Goal: Task Accomplishment & Management: Manage account settings

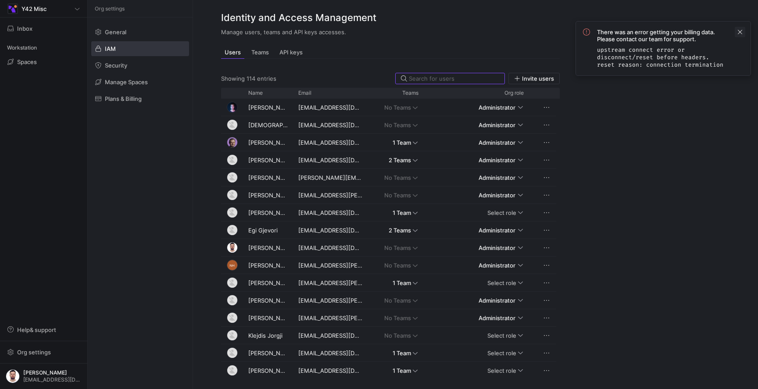
click at [743, 31] on span at bounding box center [740, 32] width 11 height 11
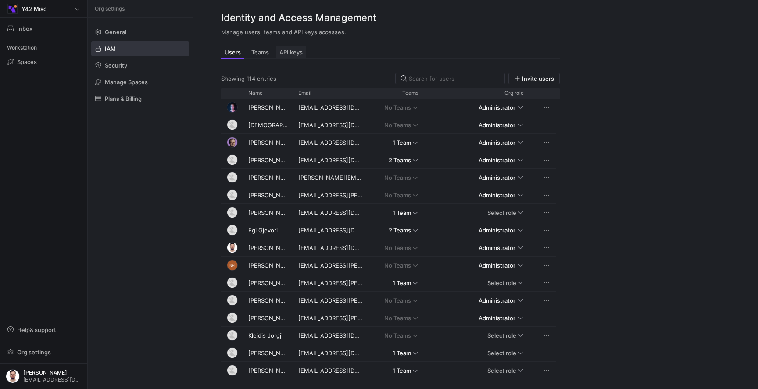
click at [298, 50] on span "API keys" at bounding box center [290, 53] width 23 height 6
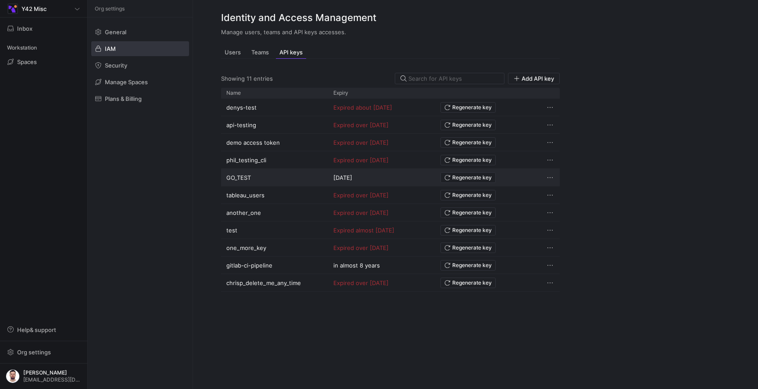
click at [521, 171] on y42-api-key-regenerate-button-cell-renderer "Regenerate key" at bounding box center [488, 177] width 96 height 16
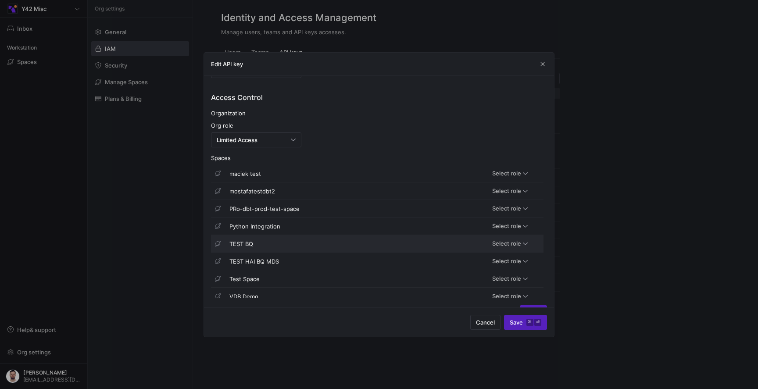
scroll to position [280, 0]
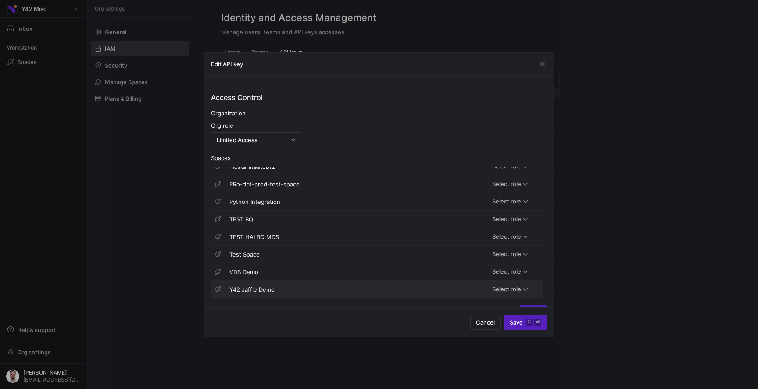
click at [521, 285] on div "Select role" at bounding box center [488, 289] width 79 height 14
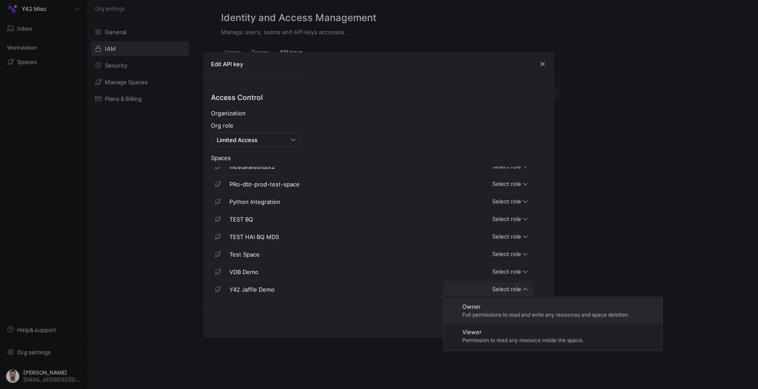
click at [468, 308] on span "Owner" at bounding box center [545, 306] width 167 height 7
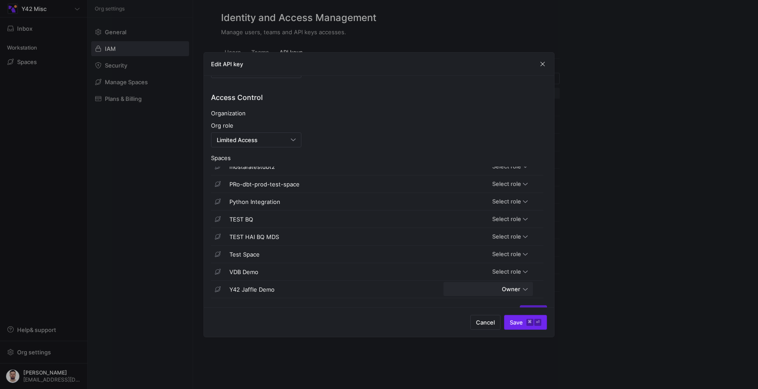
click at [518, 326] on span "submit" at bounding box center [525, 322] width 42 height 14
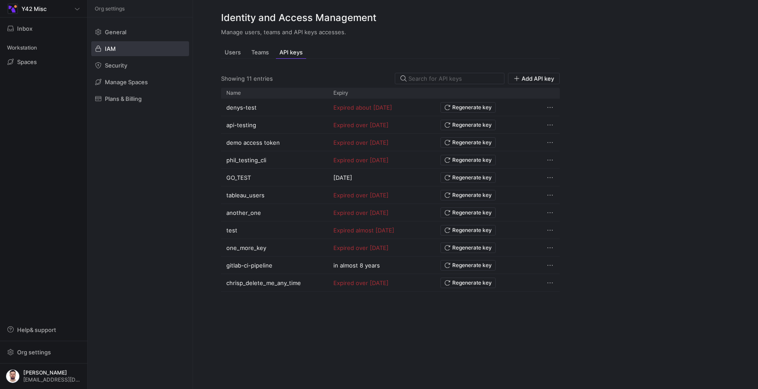
click at [518, 326] on div "denys-test Expired about [DATE] Regenerate key api-testing Expired over [DATE] …" at bounding box center [390, 239] width 339 height 280
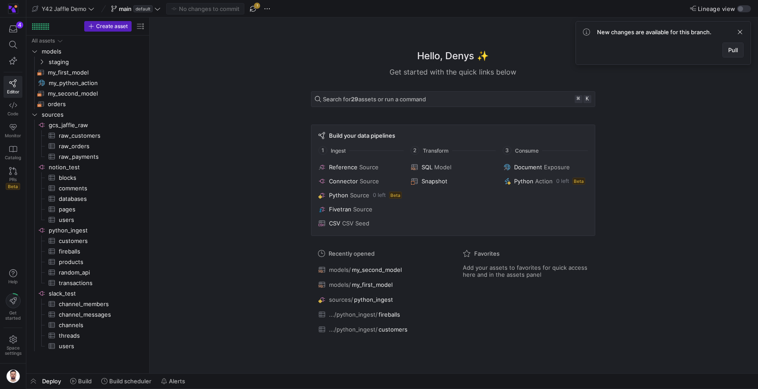
click at [733, 49] on span "Pull" at bounding box center [733, 49] width 10 height 7
click at [265, 5] on span "button" at bounding box center [267, 9] width 11 height 11
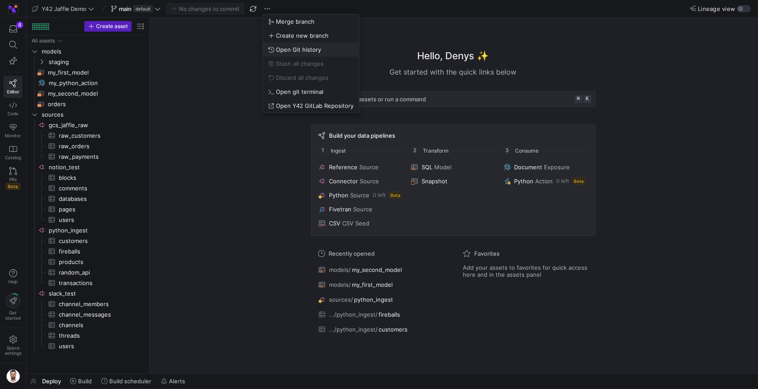
click at [292, 46] on span "Open Git history" at bounding box center [298, 49] width 45 height 7
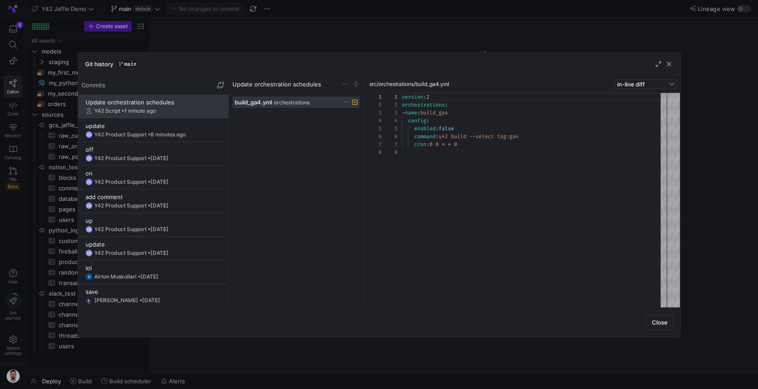
scroll to position [55, 0]
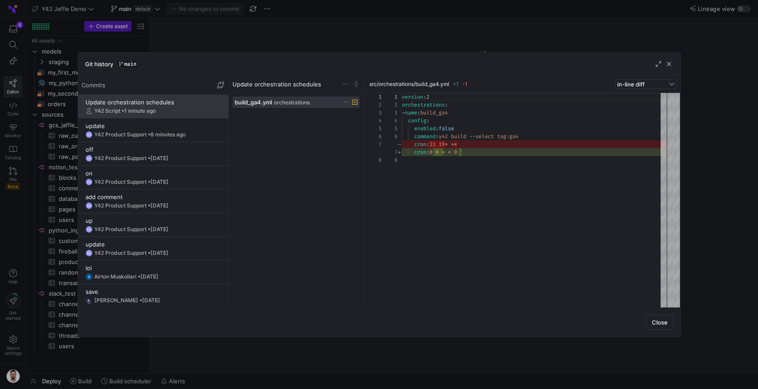
click at [292, 46] on div at bounding box center [379, 194] width 758 height 389
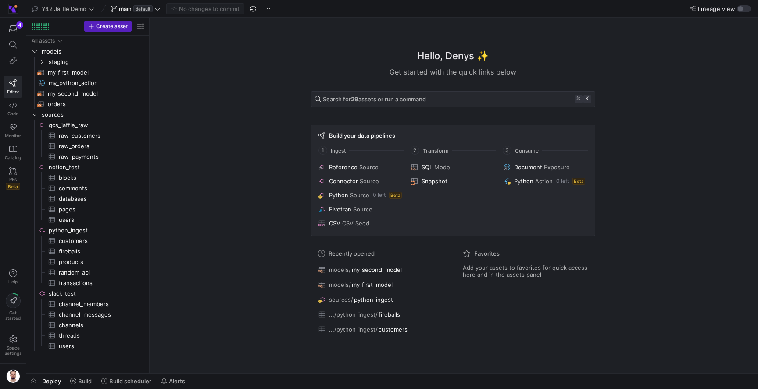
click at [285, 124] on div "Hello, Denys ✨ Get started with the quick links below Search for 29 assets or r…" at bounding box center [453, 196] width 600 height 356
click at [186, 50] on div "Hello, Denys ✨ Get started with the quick links below Search for 29 assets or r…" at bounding box center [453, 196] width 600 height 356
click at [93, 381] on span at bounding box center [81, 381] width 29 height 14
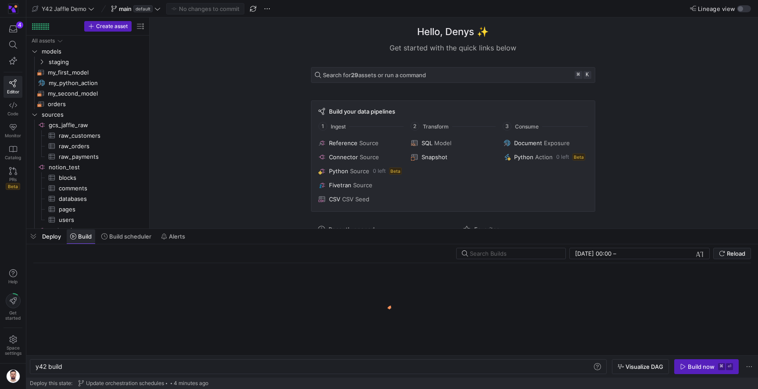
scroll to position [0, 26]
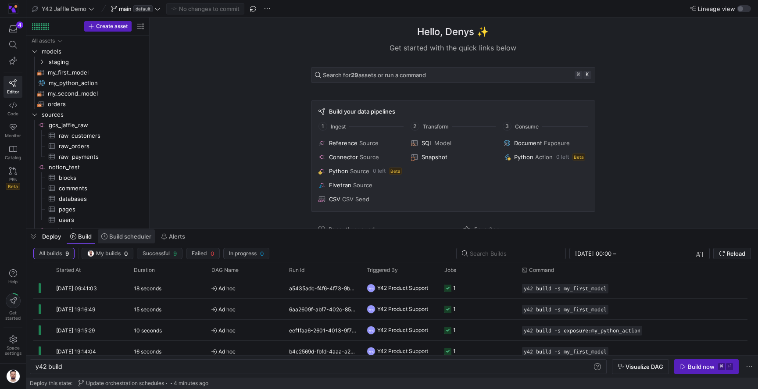
click at [127, 239] on span "Build scheduler" at bounding box center [130, 236] width 42 height 7
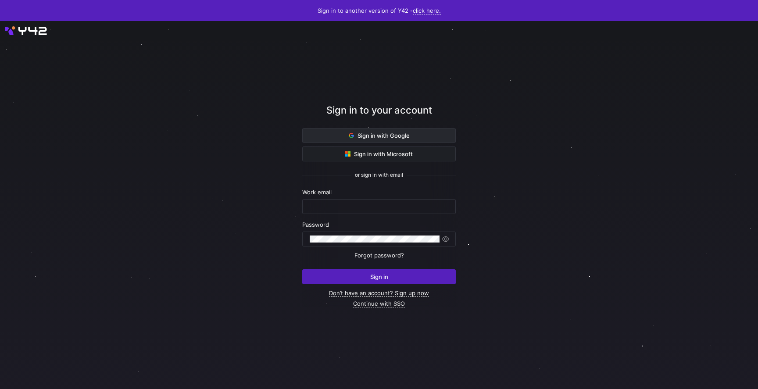
click at [376, 133] on span "Sign in with Google" at bounding box center [379, 135] width 61 height 7
